Goal: Task Accomplishment & Management: Manage account settings

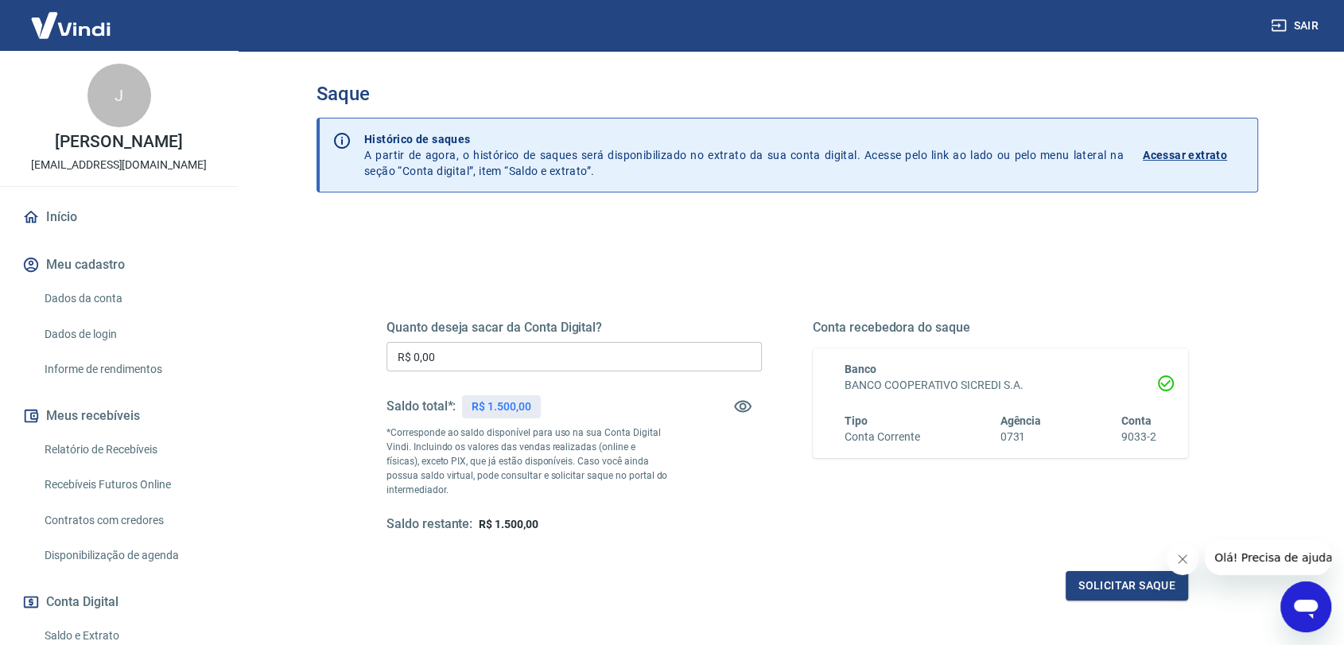
click at [743, 372] on div "Quanto deseja sacar da Conta Digital? R$ 0,00 ​ Saldo total*: R$ 1.500,00 *Corr…" at bounding box center [573, 426] width 375 height 213
click at [651, 351] on input "R$ 0,00" at bounding box center [573, 356] width 375 height 29
click at [619, 253] on div "Quanto deseja sacar da Conta Digital? R$ 0,00 ​ Saldo total*: R$ 1.500,00 *Corr…" at bounding box center [787, 435] width 840 height 370
